Goal: Task Accomplishment & Management: Manage account settings

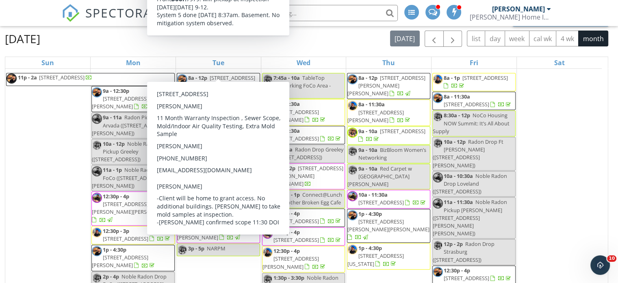
scroll to position [463, 0]
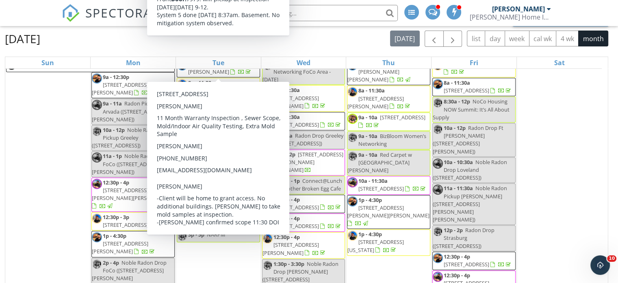
click at [56, 95] on div "14 11p - 2a 2122 9th St 4, Greeley 80631" at bounding box center [47, 199] width 85 height 309
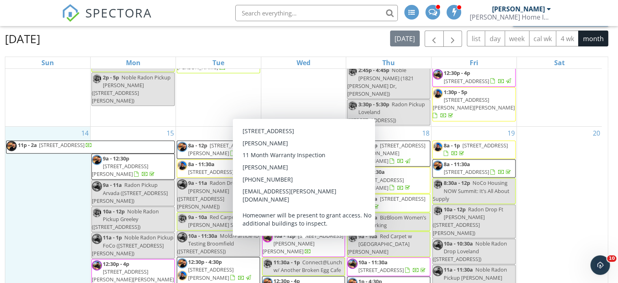
scroll to position [422, 0]
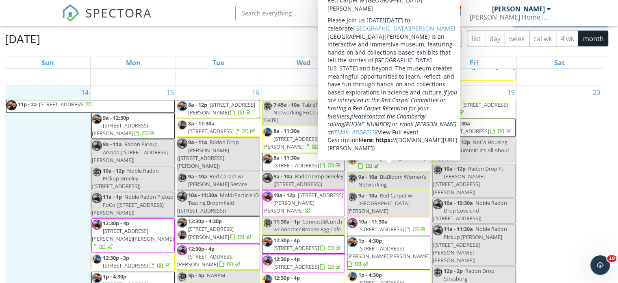
click at [579, 122] on div "20" at bounding box center [559, 240] width 85 height 309
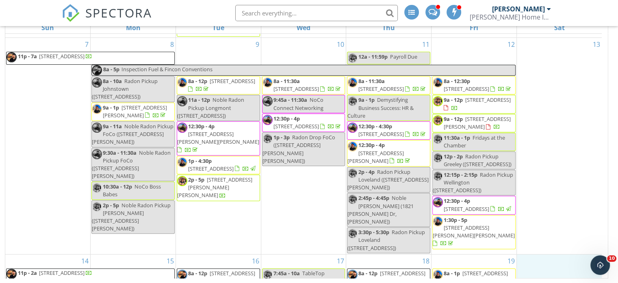
scroll to position [94, 0]
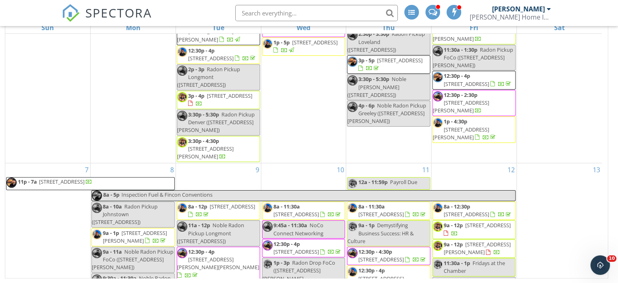
click at [270, 8] on input "text" at bounding box center [316, 13] width 163 height 16
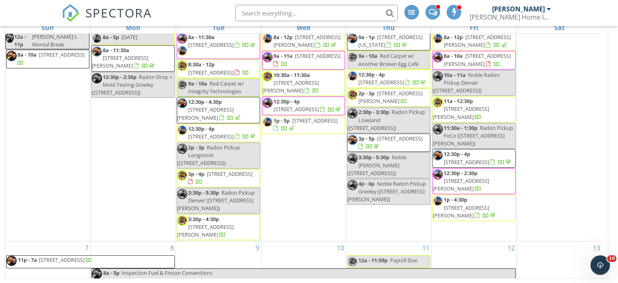
click at [296, 13] on input "text" at bounding box center [316, 13] width 163 height 16
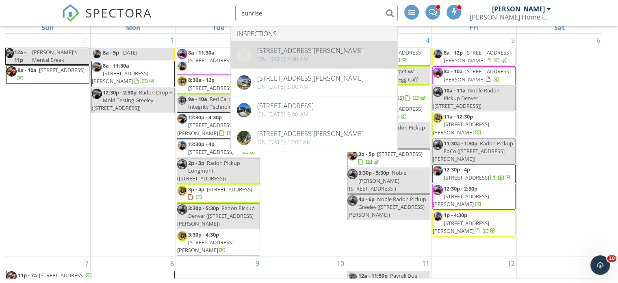
type input "sunrise"
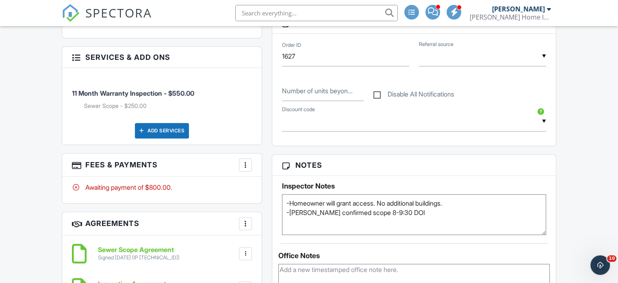
click at [265, 138] on div "People Disable Client CC Email New Inspector Client Client's Agent Listing Agen…" at bounding box center [162, 140] width 210 height 601
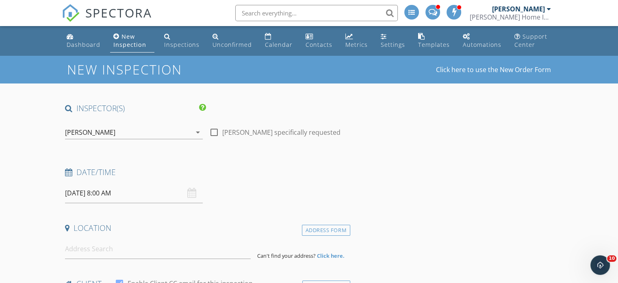
click at [105, 133] on div "[PERSON_NAME]" at bounding box center [90, 131] width 50 height 7
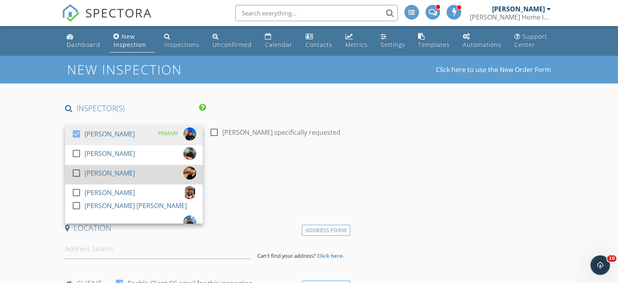
click at [76, 174] on div at bounding box center [77, 173] width 14 height 14
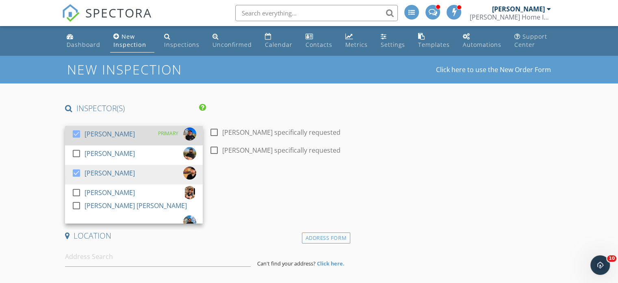
click at [75, 135] on div at bounding box center [77, 134] width 14 height 14
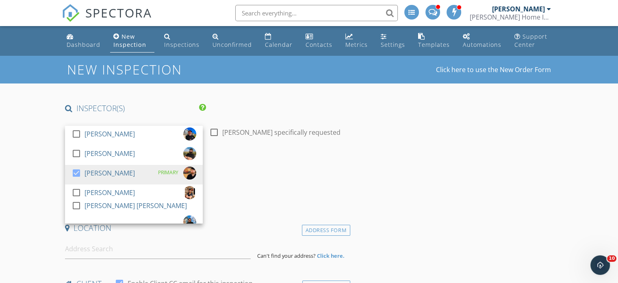
click at [214, 134] on div at bounding box center [214, 132] width 14 height 14
checkbox input "true"
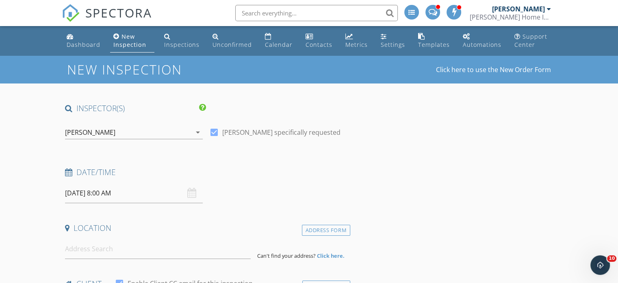
click at [150, 196] on input "09/30/2025 8:00 AM" at bounding box center [134, 193] width 138 height 20
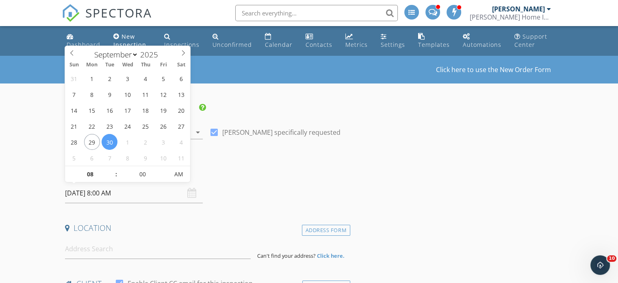
click at [293, 185] on div "Date/Time 09/30/2025 8:00 AM" at bounding box center [206, 185] width 289 height 36
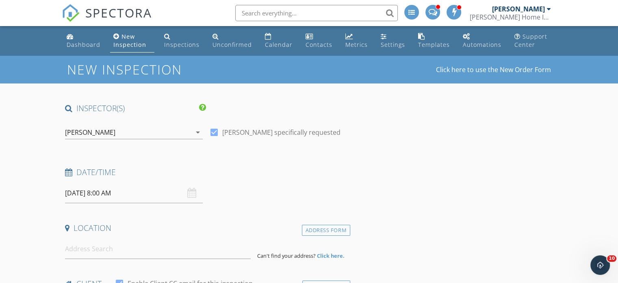
scroll to position [41, 0]
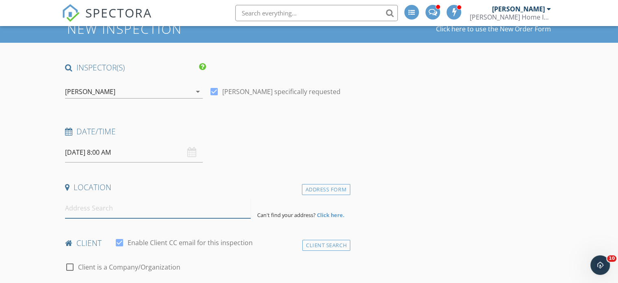
click at [169, 209] on input at bounding box center [158, 208] width 186 height 20
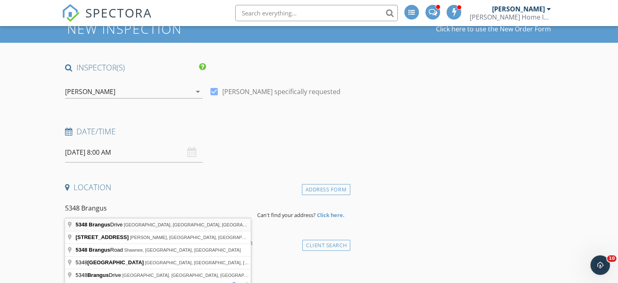
type input "5348 Brangus Drive, Windsor, CO, USA"
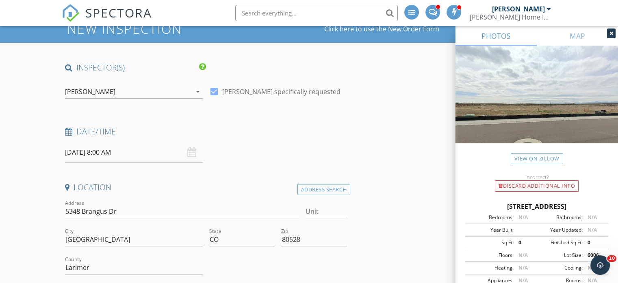
scroll to position [122, 0]
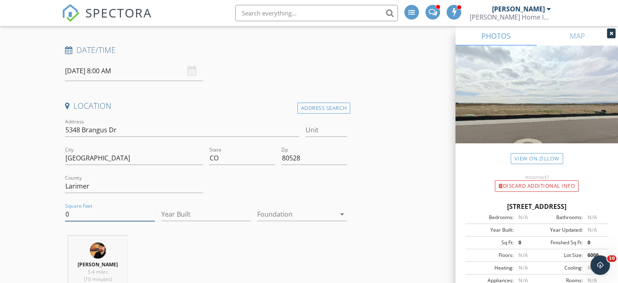
click at [72, 211] on input "0" at bounding box center [110, 213] width 90 height 13
type input "2187"
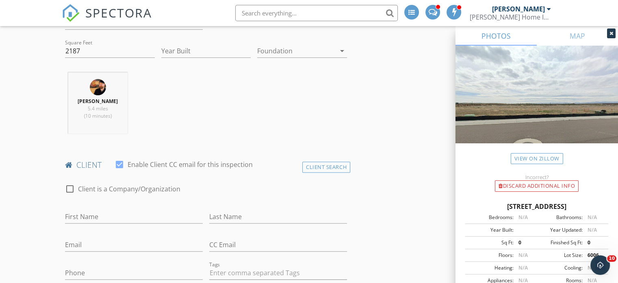
scroll to position [366, 0]
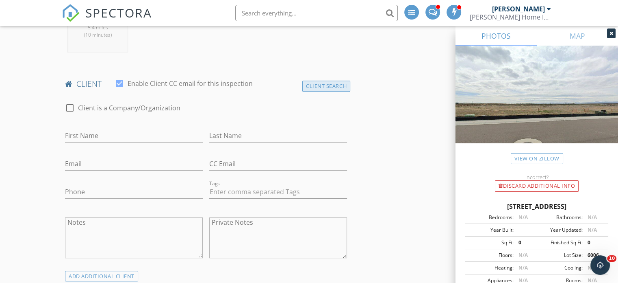
click at [316, 88] on div "Client Search" at bounding box center [327, 86] width 48 height 11
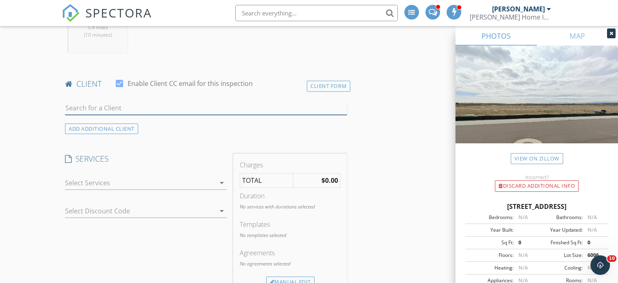
click at [178, 107] on input "text" at bounding box center [206, 107] width 282 height 13
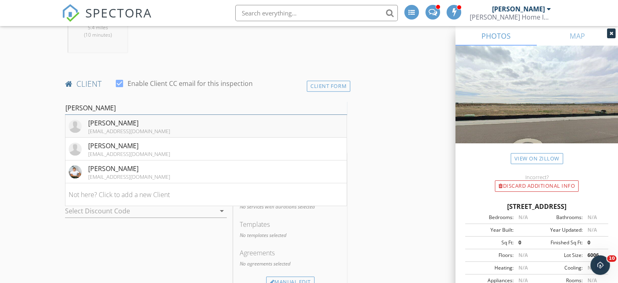
type input "Brianna"
click at [171, 126] on li "Brianna Beans inspectorbeans@gmail.com" at bounding box center [205, 126] width 281 height 23
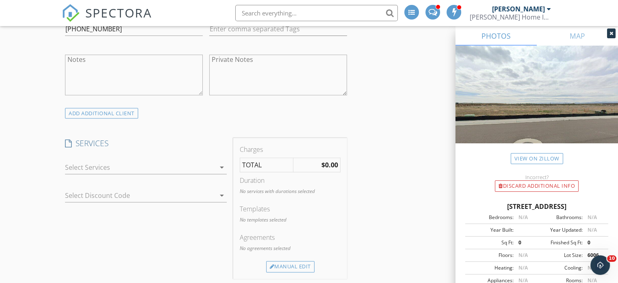
scroll to position [569, 0]
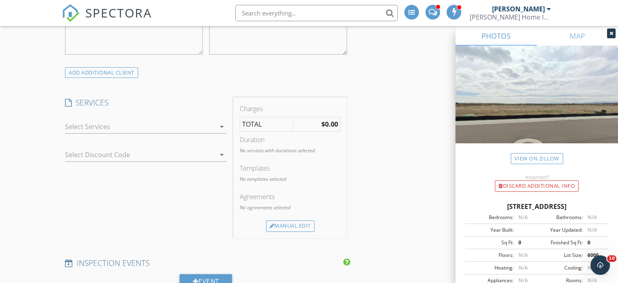
click at [209, 125] on div at bounding box center [140, 126] width 150 height 13
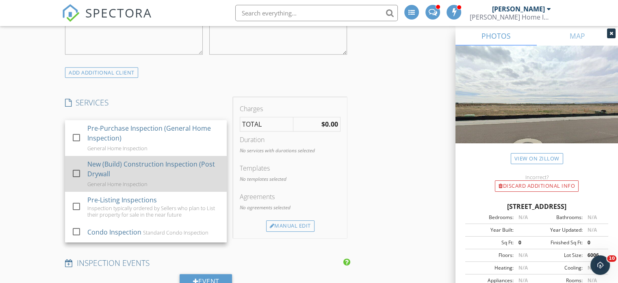
click at [75, 174] on div at bounding box center [77, 173] width 14 height 14
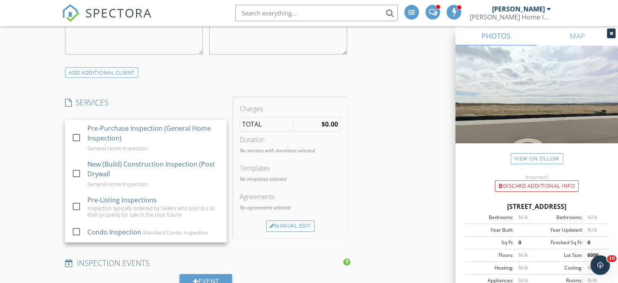
checkbox input "true"
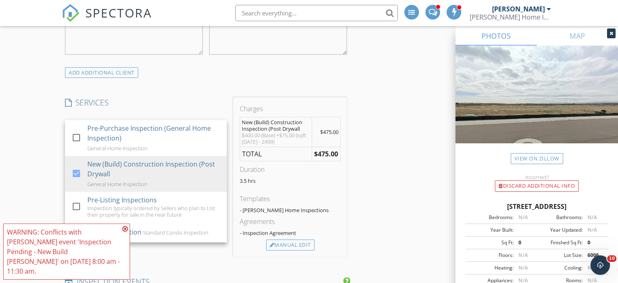
click at [35, 131] on div "New Inspection Click here to use the New Order Form INSPECTOR(S) check_box_outl…" at bounding box center [309, 283] width 618 height 1594
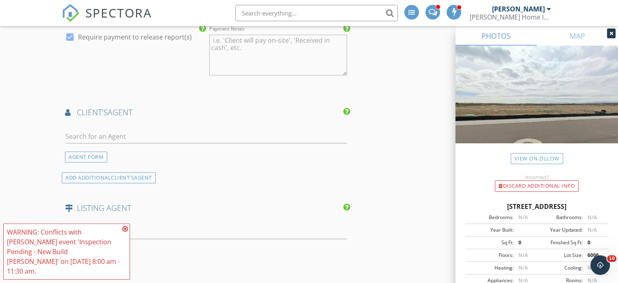
scroll to position [976, 0]
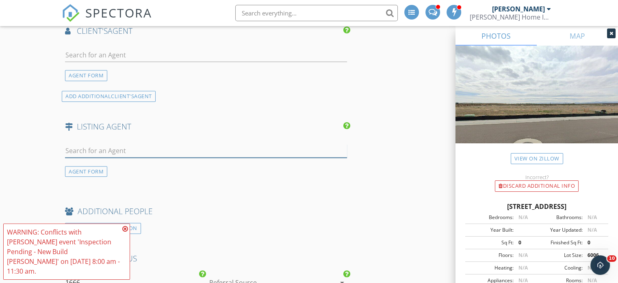
click at [203, 146] on input "text" at bounding box center [206, 150] width 282 height 13
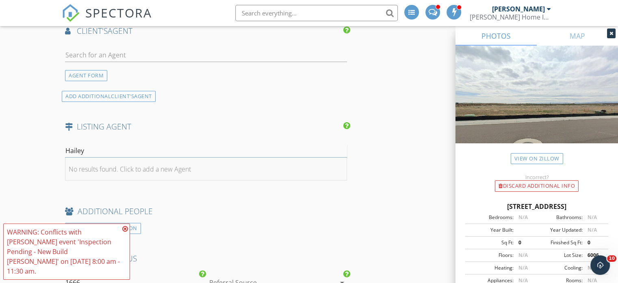
type input "Hailey"
click at [167, 164] on div "No results found. Click to add a new Agent" at bounding box center [130, 169] width 122 height 10
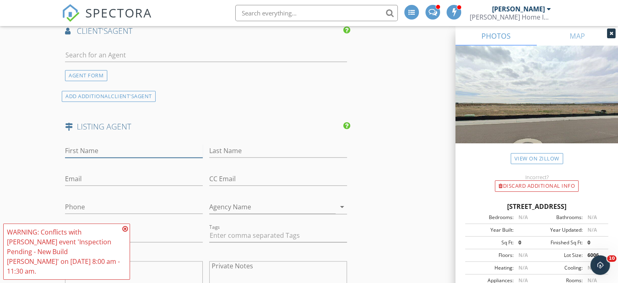
click at [150, 144] on input "First Name" at bounding box center [134, 150] width 138 height 13
type input "Hailey"
type input "Esposito"
click at [104, 168] on div "Email" at bounding box center [134, 180] width 138 height 26
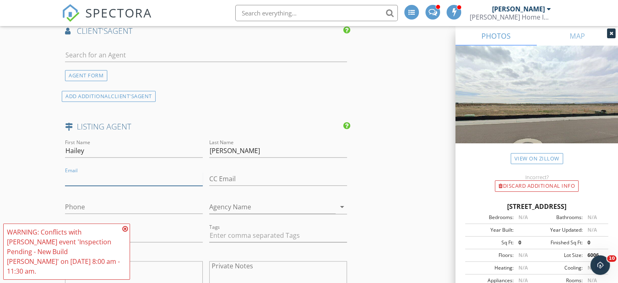
click at [88, 177] on input "Email" at bounding box center [134, 178] width 138 height 13
paste input "Hailey.Esposito@richmondamericanhomes.com"
type input "Hailey.Esposito@richmondamericanhomes.com"
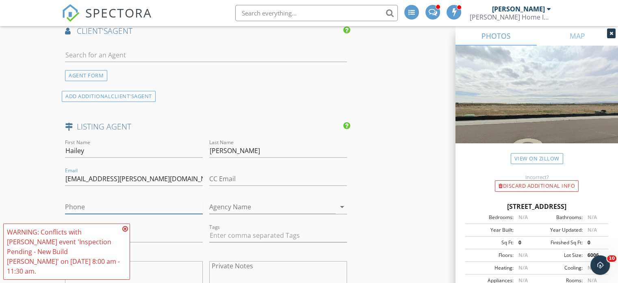
click at [152, 205] on input "Phone" at bounding box center [134, 206] width 138 height 13
paste input "720-600-1851"
type input "720-600-1851"
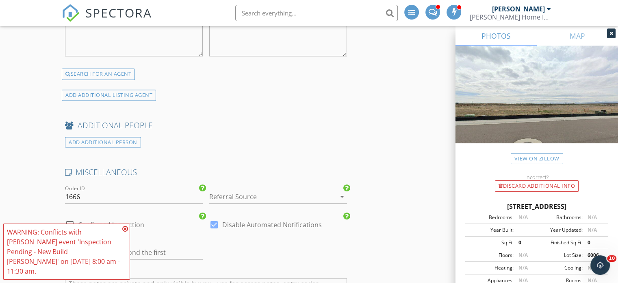
scroll to position [1260, 0]
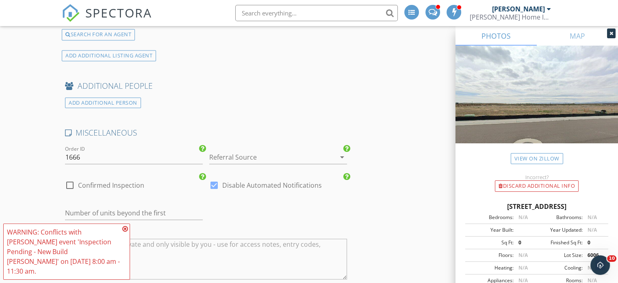
click at [125, 232] on icon at bounding box center [125, 228] width 6 height 7
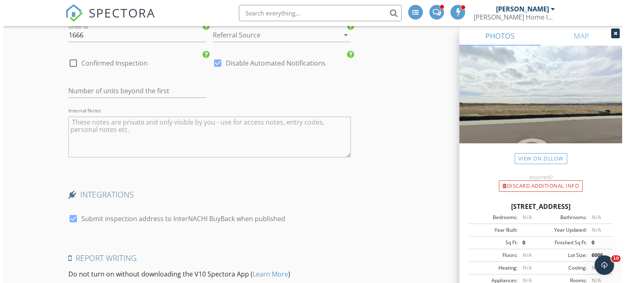
scroll to position [1522, 0]
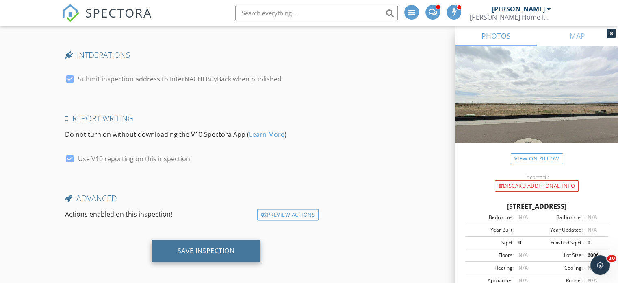
click at [198, 246] on div "Save Inspection" at bounding box center [206, 250] width 57 height 8
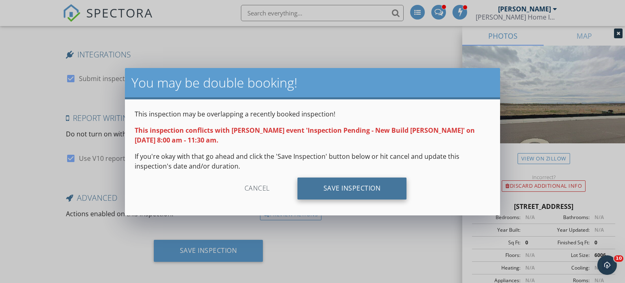
click at [331, 188] on div "Save Inspection" at bounding box center [351, 188] width 109 height 22
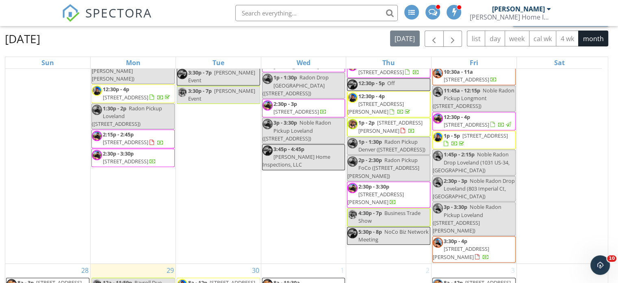
scroll to position [935, 0]
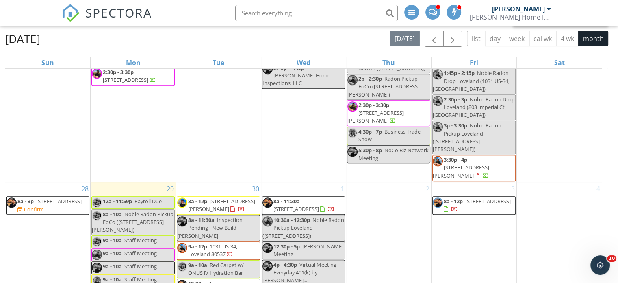
click at [298, 11] on input "text" at bounding box center [316, 13] width 163 height 16
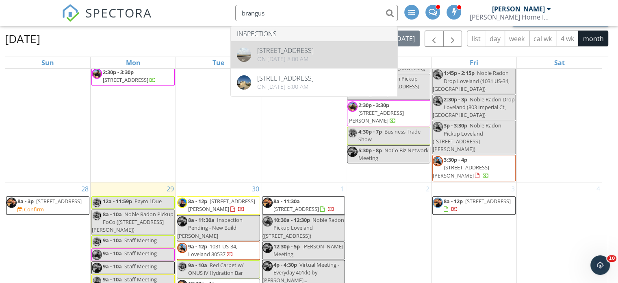
type input "brangus"
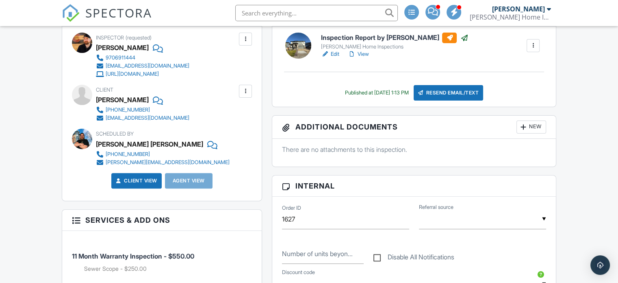
click at [128, 178] on link "Client View" at bounding box center [135, 180] width 43 height 8
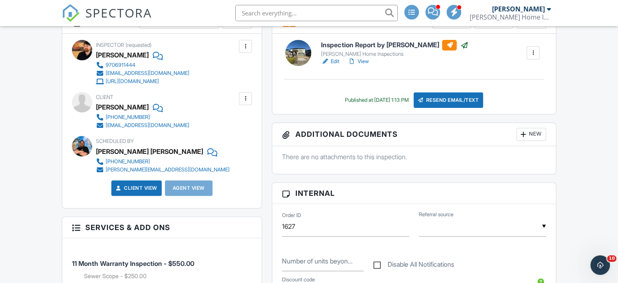
scroll to position [285, 0]
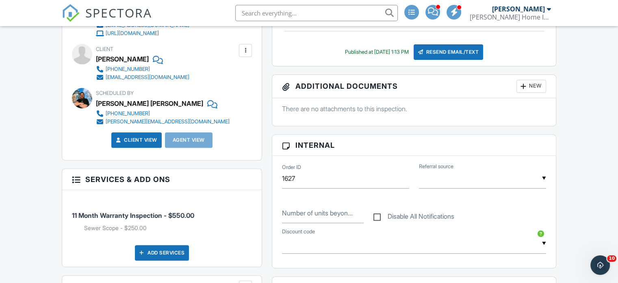
click at [143, 139] on link "Client View" at bounding box center [135, 140] width 43 height 8
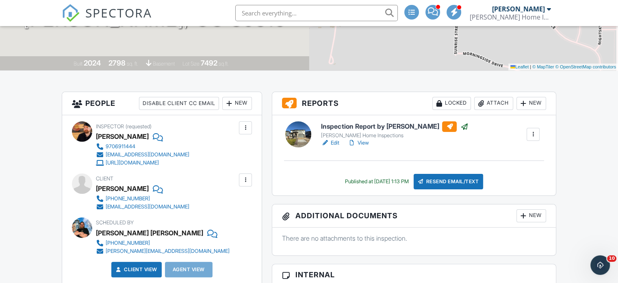
scroll to position [0, 0]
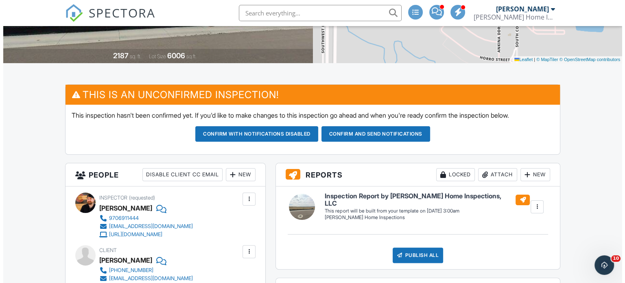
scroll to position [244, 0]
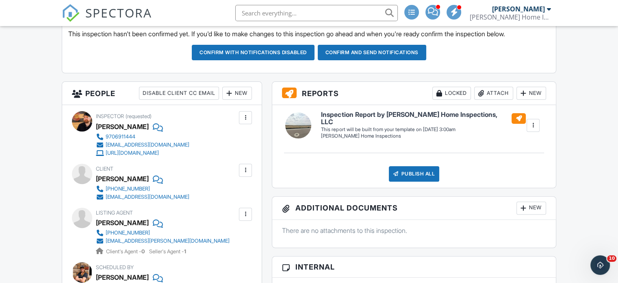
click at [242, 94] on div "New" at bounding box center [237, 93] width 30 height 13
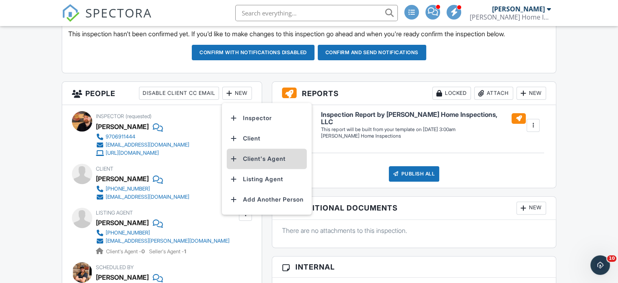
click at [272, 159] on li "Client's Agent" at bounding box center [267, 158] width 80 height 20
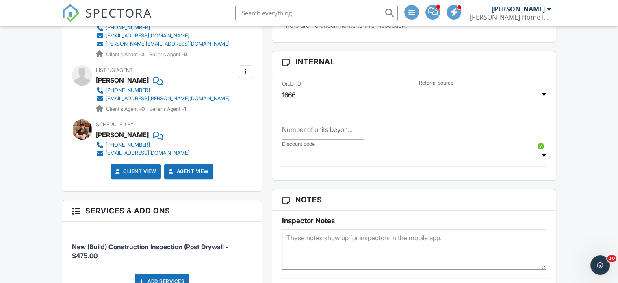
scroll to position [447, 0]
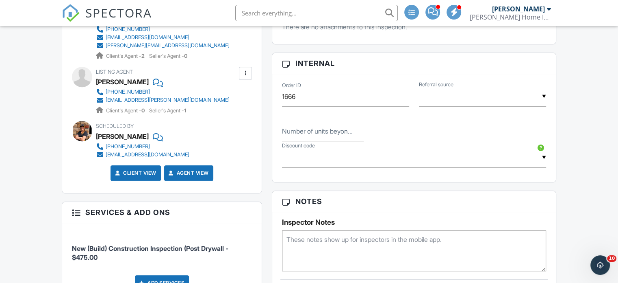
click at [541, 153] on input "text" at bounding box center [414, 158] width 264 height 20
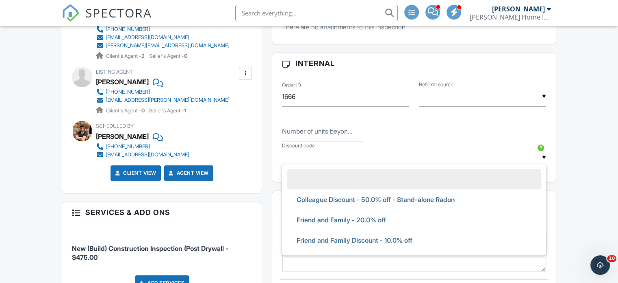
click at [571, 107] on div "Dashboard New Inspection Inspections Unconfirmed Calendar Contacts Metrics Sett…" at bounding box center [309, 179] width 618 height 1201
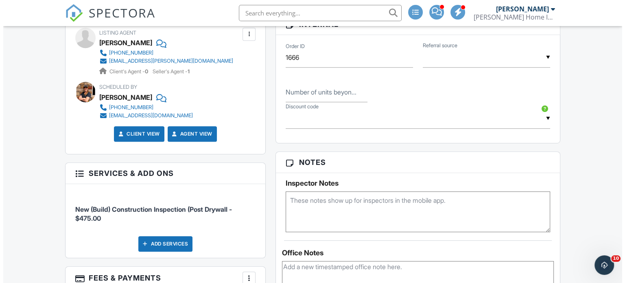
scroll to position [569, 0]
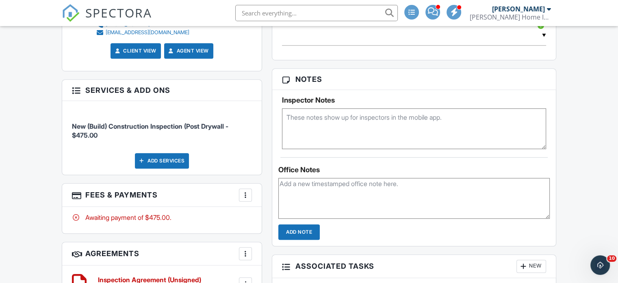
click at [246, 194] on div at bounding box center [246, 195] width 8 height 8
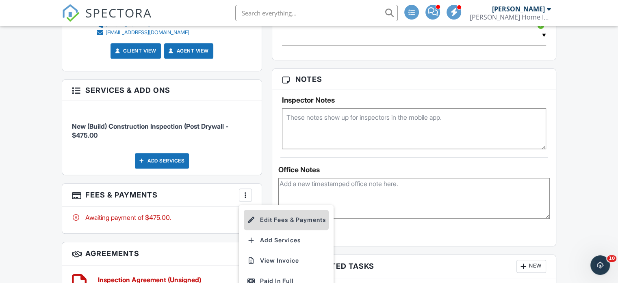
click at [281, 216] on li "Edit Fees & Payments" at bounding box center [286, 219] width 85 height 20
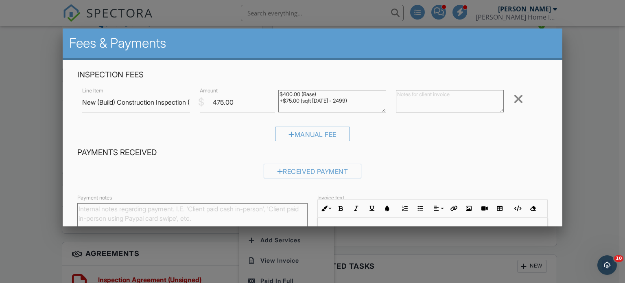
drag, startPoint x: 362, startPoint y: 104, endPoint x: 262, endPoint y: 85, distance: 101.7
click at [262, 86] on div "Line Item New (Build) Construction Inspection (Post Drywall $ Amount 475.00 $40…" at bounding box center [312, 102] width 470 height 33
click at [231, 107] on input "475.00" at bounding box center [237, 102] width 75 height 20
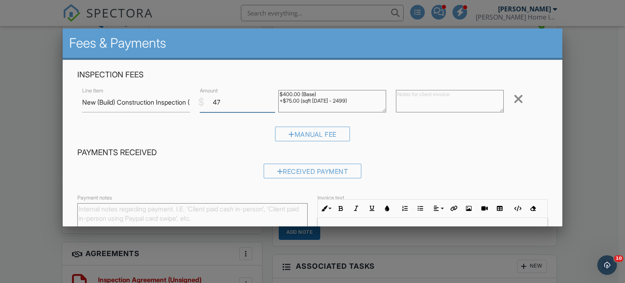
type input "4"
type input "237.50"
click at [354, 99] on textarea "$400.00 (Base) +$75.00 (sqft 1999 - 2499)" at bounding box center [332, 101] width 108 height 22
drag, startPoint x: 306, startPoint y: 107, endPoint x: 263, endPoint y: 84, distance: 48.0
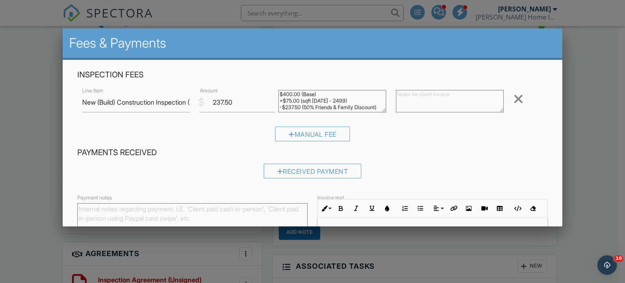
click at [263, 84] on div "Inspection Fees Line Item New (Build) Construction Inspection (Post Drywall $ A…" at bounding box center [312, 109] width 480 height 78
type textarea "$400.00 (Base) +$75.00 (sqft [DATE] - 2499) -$237.50 (50% Friends & Family Disc…"
click at [406, 96] on textarea at bounding box center [450, 101] width 108 height 22
paste textarea "$400.00 (Base) +$75.00 (sqft [DATE] - 2499) -$237.50 (50% Friends & Family Disc…"
type textarea "$400.00 (Base) +$75.00 (sqft [DATE] - 2499) -$237.50 (50% Friends & Family Disc…"
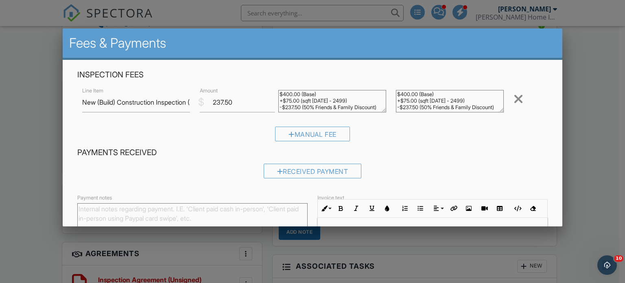
click at [446, 134] on div "Manual Fee" at bounding box center [312, 136] width 470 height 21
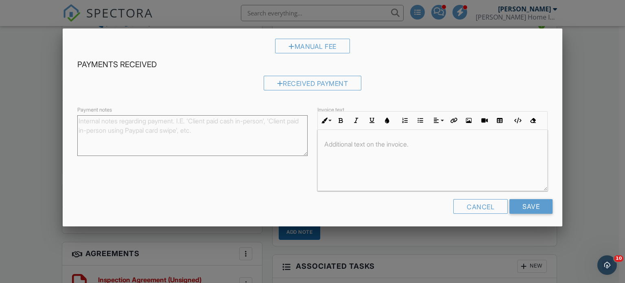
scroll to position [91, 0]
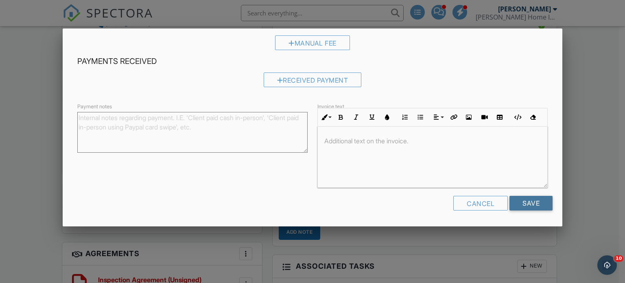
click at [524, 203] on input "Save" at bounding box center [530, 203] width 43 height 15
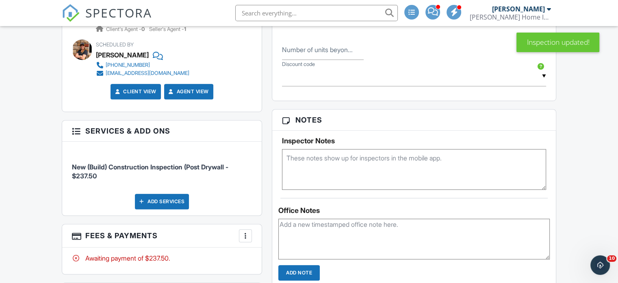
click at [328, 156] on textarea at bounding box center [414, 169] width 264 height 41
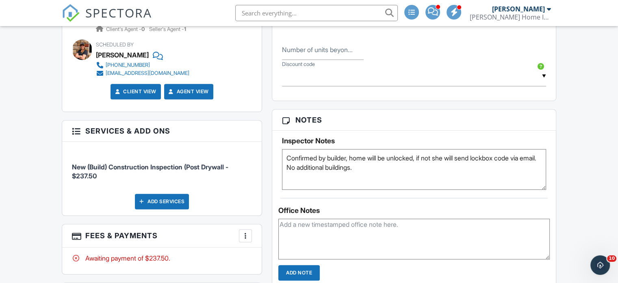
type textarea "Confirmed by builder, home will be unlocked, if not she will send lockbox code …"
click at [30, 187] on div "Dashboard New Inspection Inspections Unconfirmed Calendar Contacts Metrics Sett…" at bounding box center [309, 97] width 618 height 1201
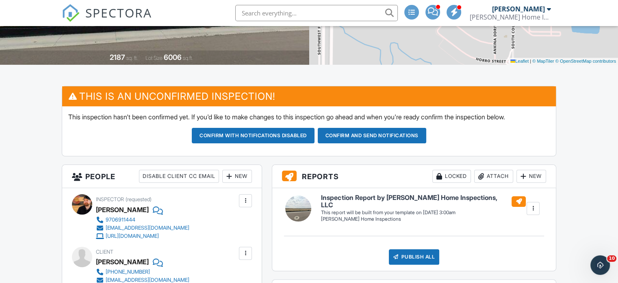
scroll to position [163, 0]
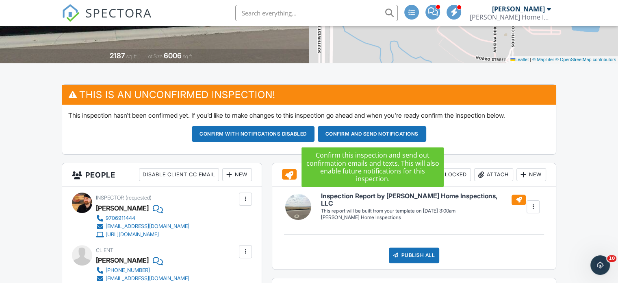
click at [378, 135] on button "Confirm and send notifications" at bounding box center [372, 133] width 109 height 15
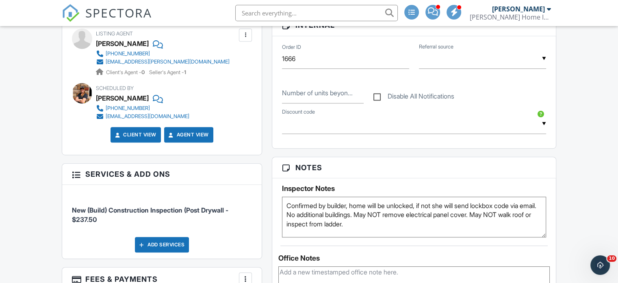
type textarea "Confirmed by builder, home will be unlocked, if not she will send lockbox code …"
click at [29, 115] on div "Dashboard New Inspection Inspections Unconfirmed Calendar Contacts Metrics Sett…" at bounding box center [309, 285] width 618 height 1333
click at [46, 117] on div "Dashboard New Inspection Inspections Unconfirmed Calendar Contacts Metrics Sett…" at bounding box center [309, 285] width 618 height 1333
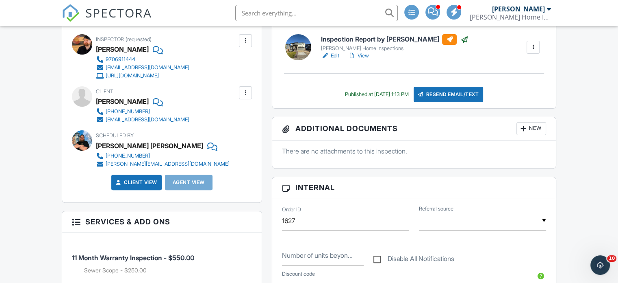
scroll to position [244, 0]
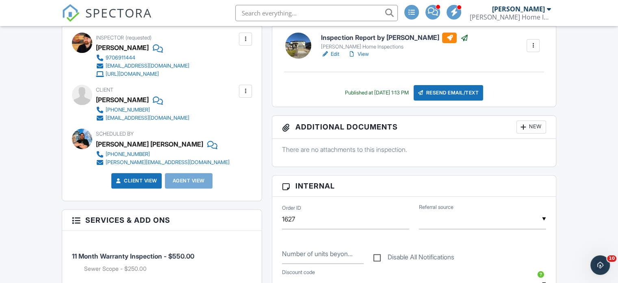
drag, startPoint x: 141, startPoint y: 183, endPoint x: 155, endPoint y: 182, distance: 13.9
click at [141, 183] on link "Client View" at bounding box center [135, 180] width 43 height 8
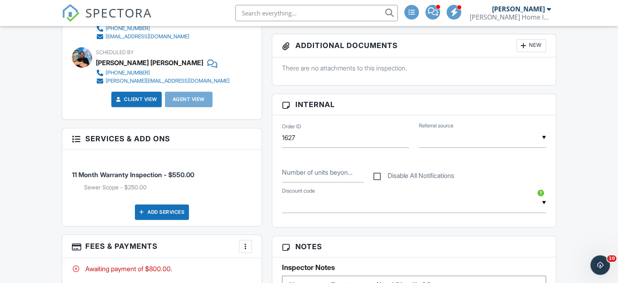
scroll to position [285, 0]
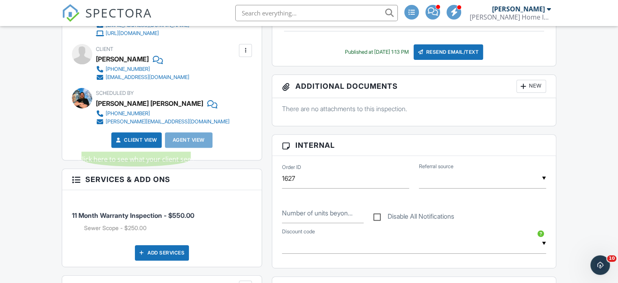
drag, startPoint x: 134, startPoint y: 137, endPoint x: 141, endPoint y: 138, distance: 7.0
click at [134, 137] on link "Client View" at bounding box center [135, 140] width 43 height 8
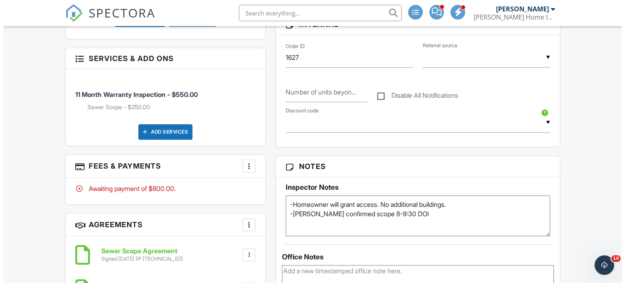
scroll to position [407, 0]
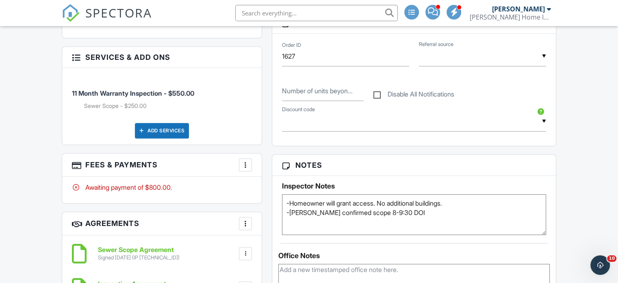
click at [244, 162] on div at bounding box center [246, 165] width 8 height 8
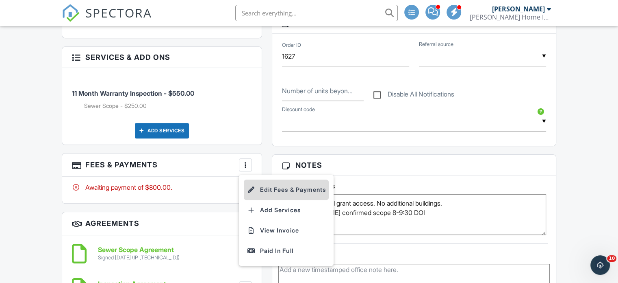
click at [275, 191] on li "Edit Fees & Payments" at bounding box center [286, 189] width 85 height 20
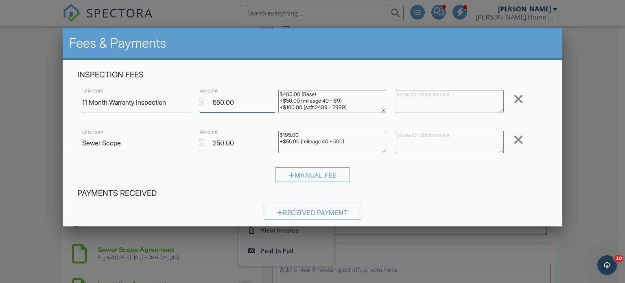
click at [223, 102] on input "550.00" at bounding box center [237, 102] width 75 height 20
type input "518.40"
click at [465, 182] on div "Manual Fee" at bounding box center [312, 177] width 470 height 21
click at [361, 108] on textarea "$400.00 (Base) +$50.00 (mileage 40 - 69) +$100.00 (sqft 2499 - 2999)" at bounding box center [332, 101] width 108 height 22
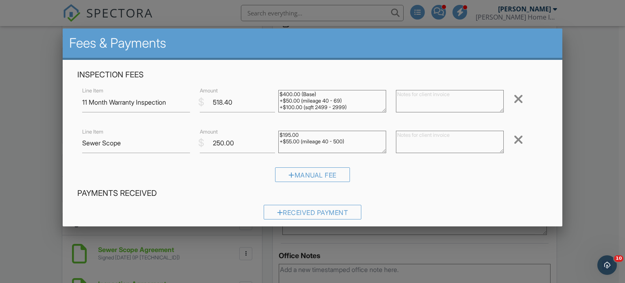
type textarea "$400.00 (Base) +$50.00 (mileage 40 - 69) +$100.00 (sqft 2499 - 2999)"
click at [453, 183] on div "Manual Fee" at bounding box center [312, 177] width 470 height 21
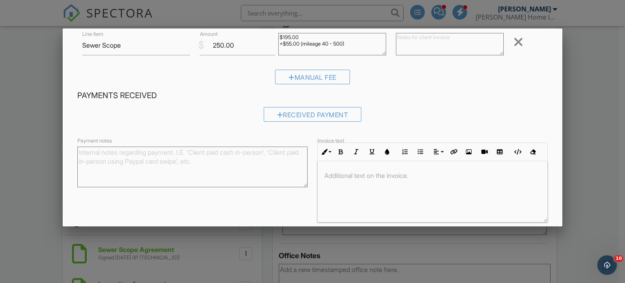
scroll to position [132, 0]
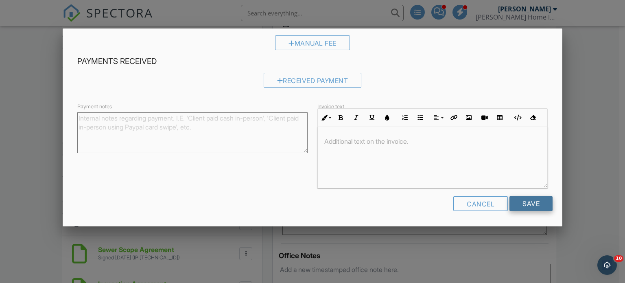
click at [525, 201] on input "Save" at bounding box center [530, 203] width 43 height 15
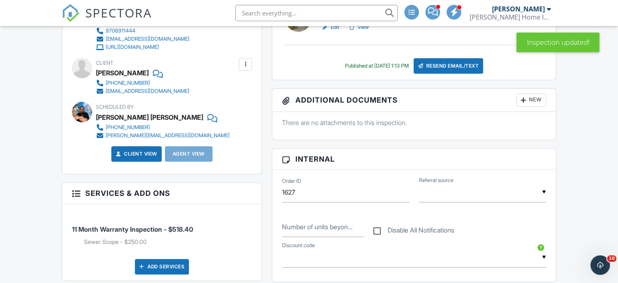
scroll to position [366, 0]
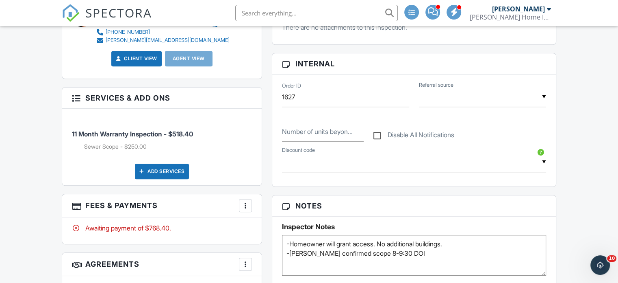
click at [140, 57] on link "Client View" at bounding box center [135, 58] width 43 height 8
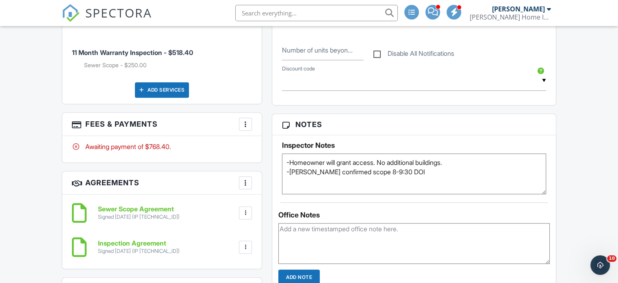
scroll to position [488, 0]
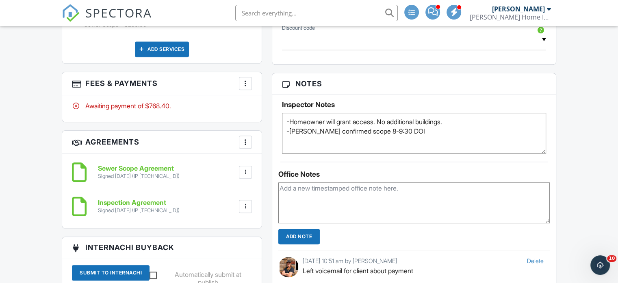
click at [247, 82] on div at bounding box center [246, 83] width 8 height 8
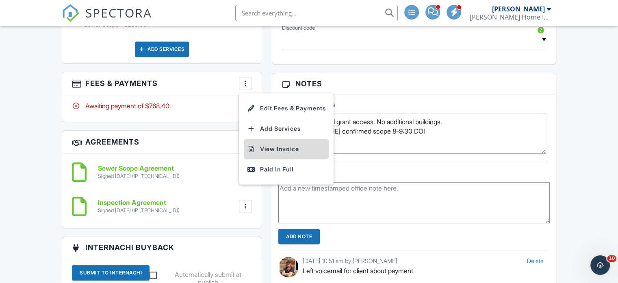
click at [276, 151] on li "View Invoice" at bounding box center [286, 149] width 85 height 20
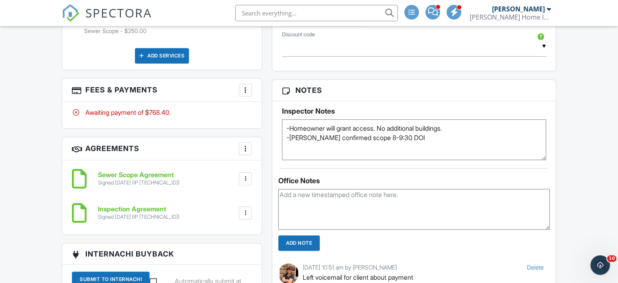
scroll to position [325, 0]
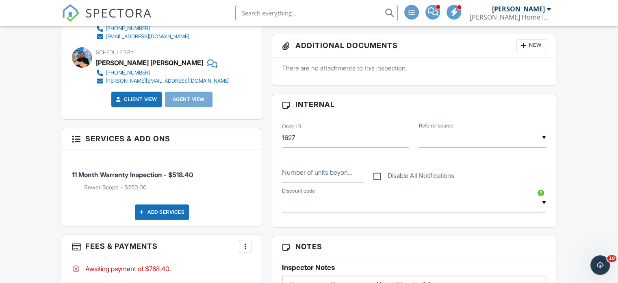
click at [138, 99] on link "Client View" at bounding box center [135, 99] width 43 height 8
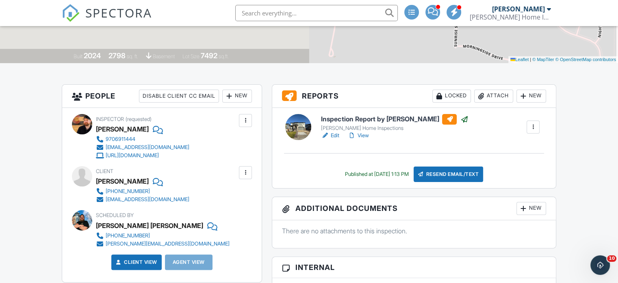
scroll to position [122, 0]
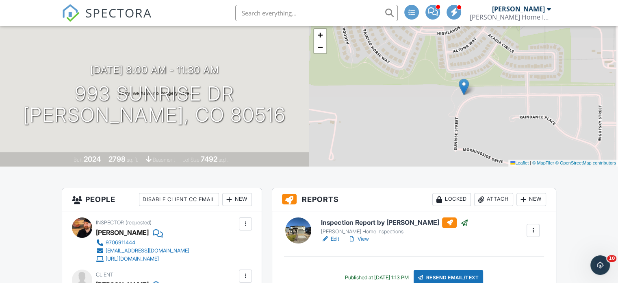
scroll to position [0, 0]
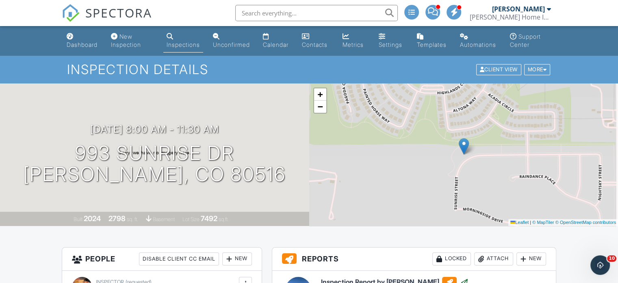
click at [83, 45] on div "Dashboard" at bounding box center [82, 44] width 31 height 7
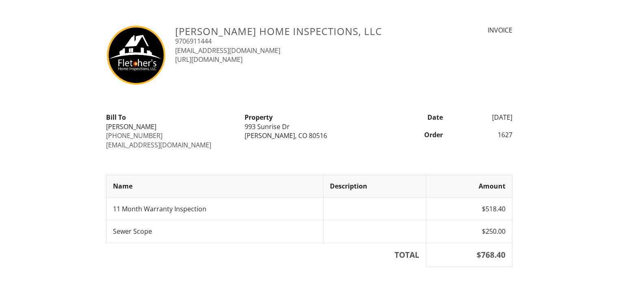
scroll to position [39, 0]
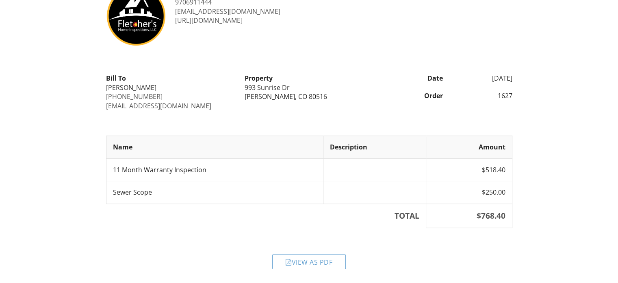
drag, startPoint x: 332, startPoint y: 261, endPoint x: 433, endPoint y: 251, distance: 100.9
click at [332, 261] on div "View as PDF" at bounding box center [309, 261] width 74 height 15
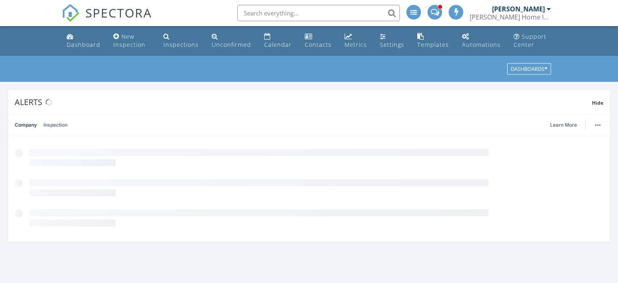
click at [284, 13] on input "text" at bounding box center [318, 13] width 163 height 16
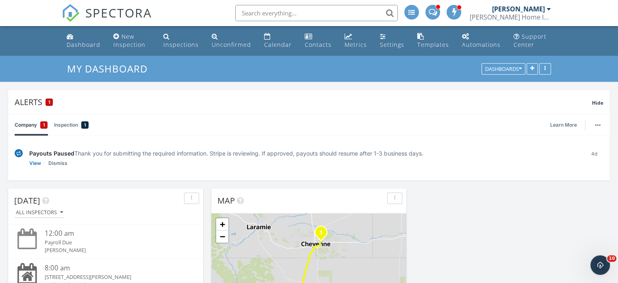
click at [258, 13] on input "text" at bounding box center [316, 13] width 163 height 16
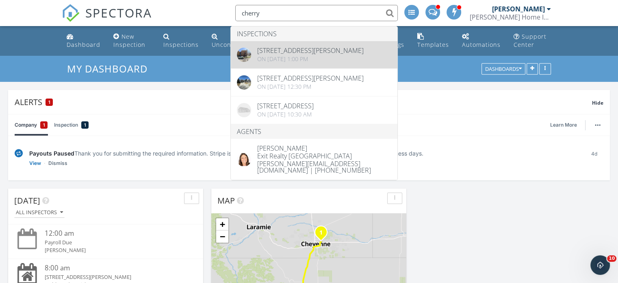
type input "cherry"
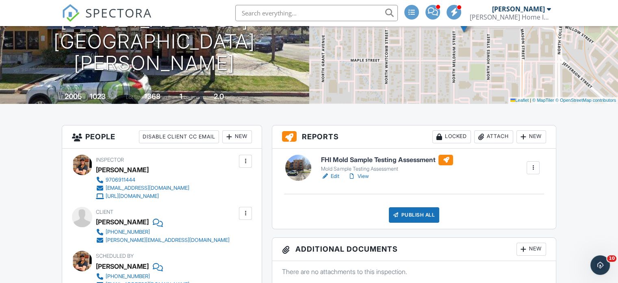
scroll to position [163, 0]
